Goal: Task Accomplishment & Management: Manage account settings

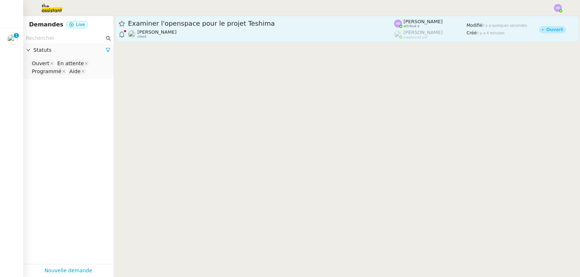
click at [189, 28] on div "Examiner l'openspace pour le projet Teshima" at bounding box center [261, 23] width 266 height 9
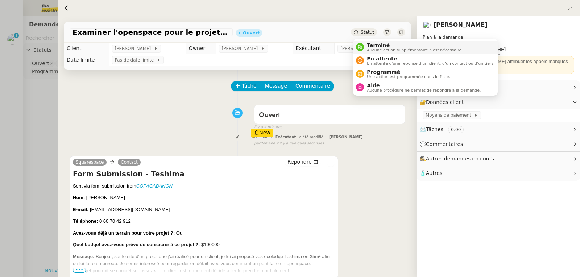
click at [374, 44] on span "Terminé" at bounding box center [415, 45] width 96 height 6
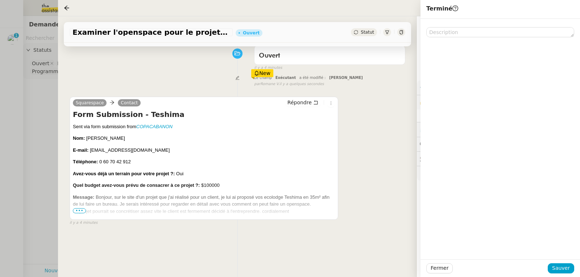
scroll to position [73, 0]
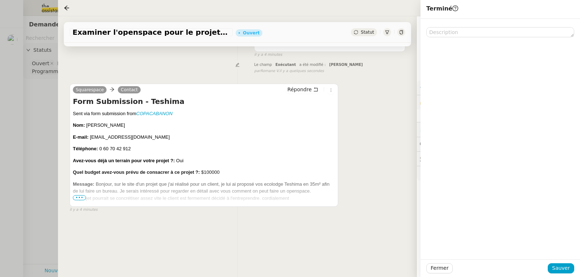
click at [79, 201] on span "•••" at bounding box center [79, 197] width 13 height 5
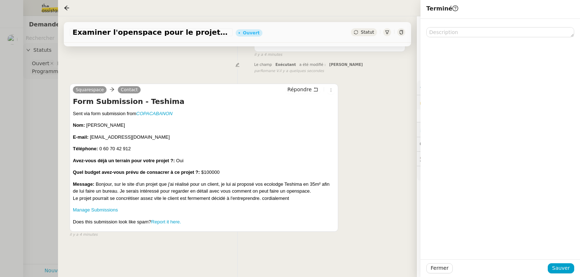
click at [36, 128] on div at bounding box center [290, 138] width 580 height 277
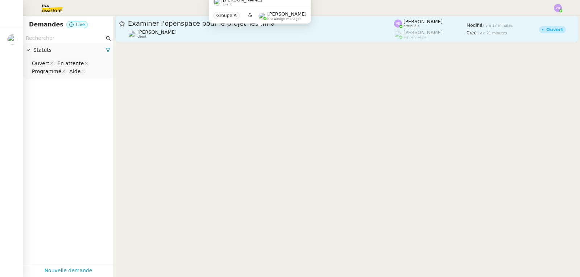
click at [253, 32] on div "[PERSON_NAME] client" at bounding box center [261, 33] width 266 height 9
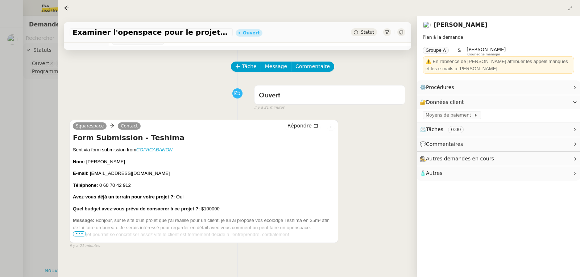
scroll to position [36, 0]
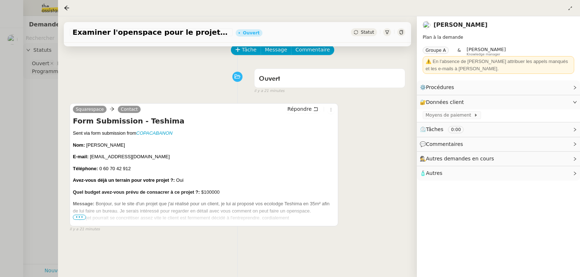
click at [83, 219] on span "•••" at bounding box center [79, 217] width 13 height 5
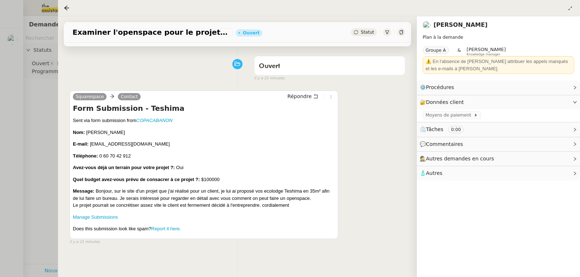
scroll to position [0, 0]
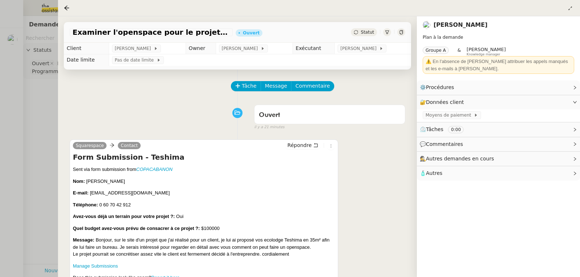
click at [35, 116] on div at bounding box center [290, 138] width 580 height 277
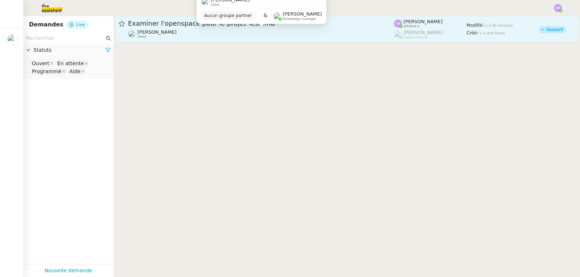
click at [224, 31] on div "[PERSON_NAME] client" at bounding box center [261, 33] width 266 height 9
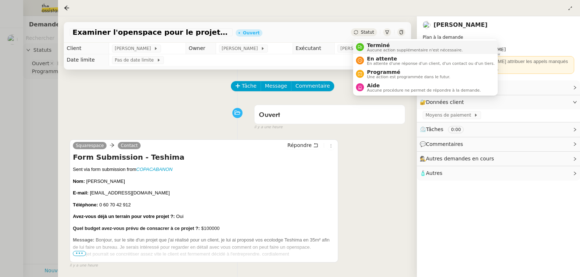
click at [372, 47] on span "Terminé" at bounding box center [415, 45] width 96 height 6
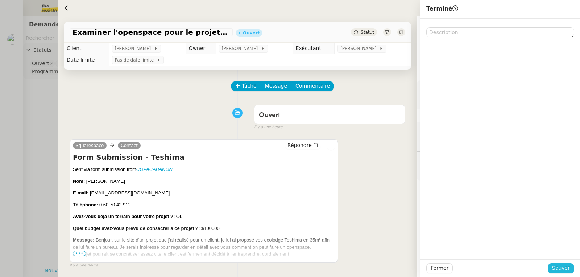
click at [553, 269] on button "Sauver" at bounding box center [561, 269] width 26 height 10
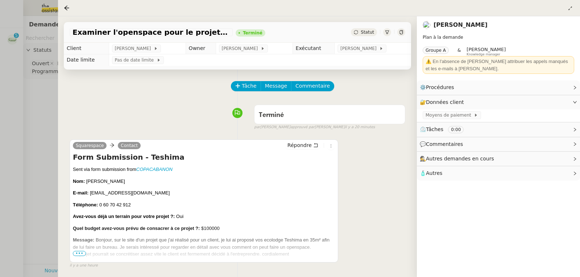
click at [3, 111] on div at bounding box center [290, 138] width 580 height 277
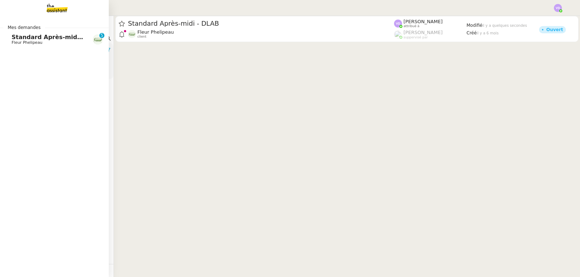
click at [25, 40] on span "Standard Après-midi - DLAB" at bounding box center [57, 37] width 91 height 7
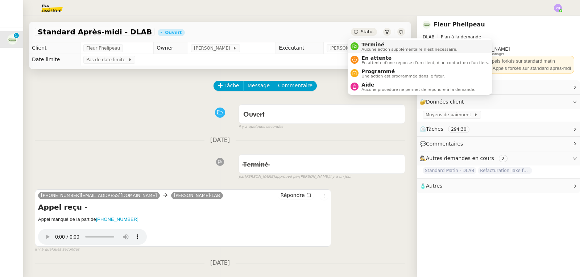
click at [369, 45] on span "Terminé" at bounding box center [409, 45] width 96 height 6
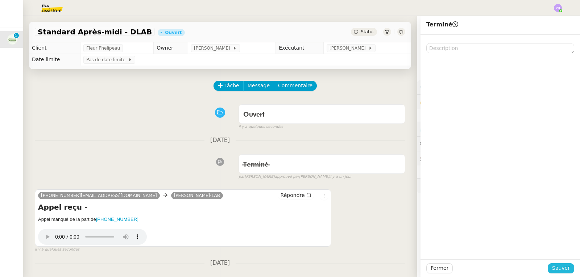
click at [563, 270] on span "Sauver" at bounding box center [561, 268] width 18 height 8
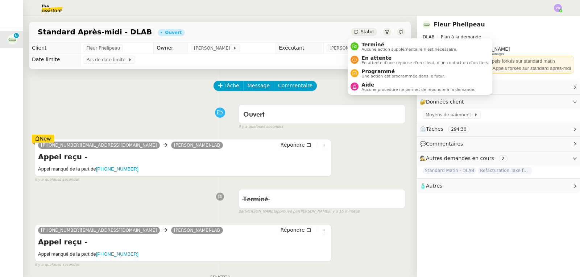
click at [351, 35] on div "Statut" at bounding box center [364, 32] width 26 height 8
click at [367, 48] on span "Aucune action supplémentaire n'est nécessaire." at bounding box center [409, 49] width 96 height 4
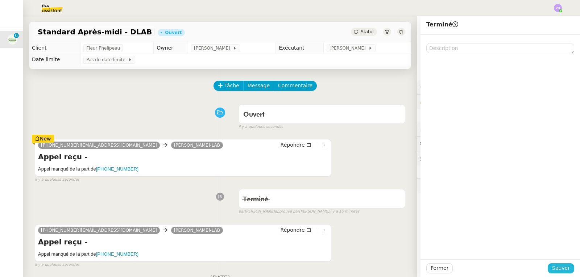
click at [553, 268] on span "Sauver" at bounding box center [561, 268] width 18 height 8
